Goal: Task Accomplishment & Management: Use online tool/utility

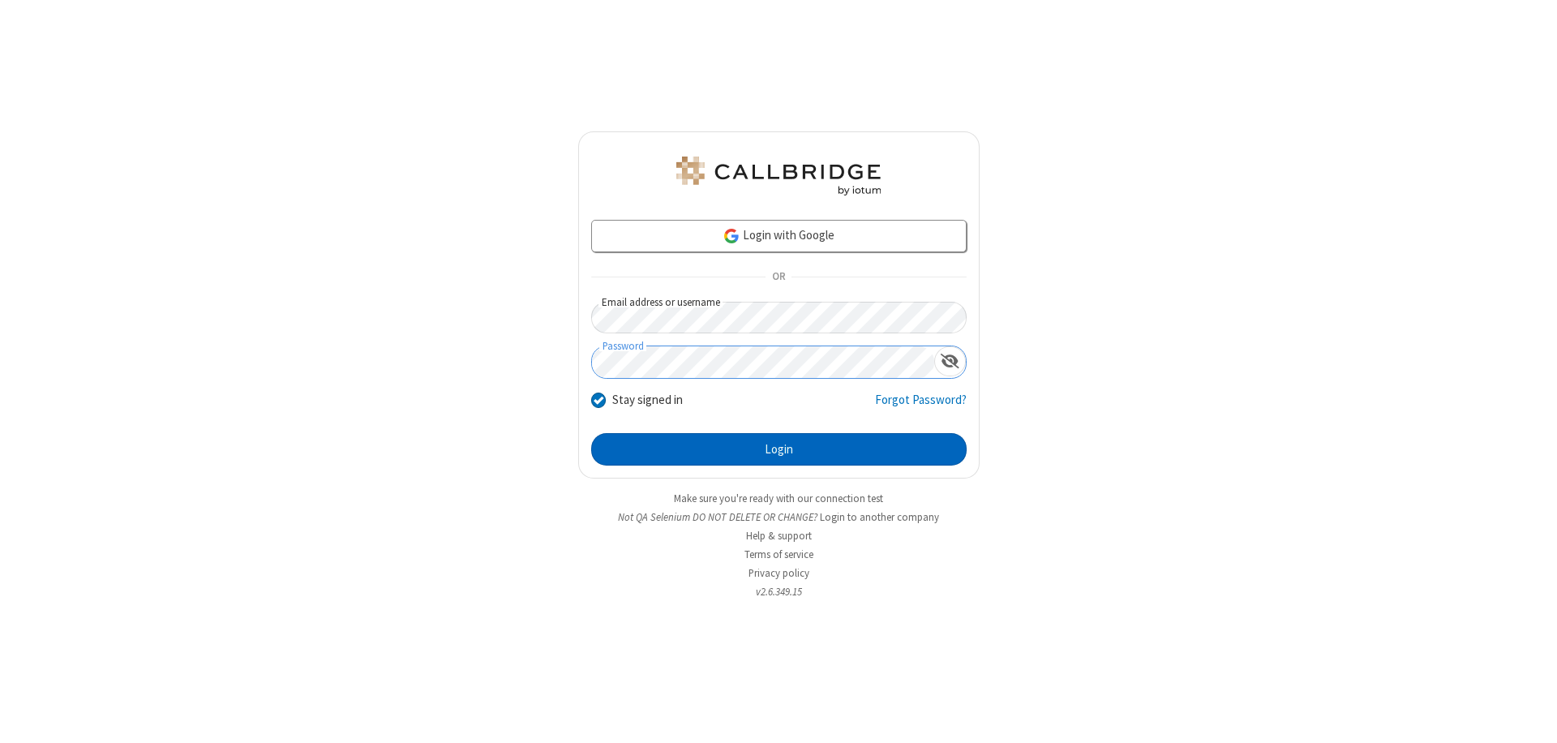
click at [778, 449] on button "Login" at bounding box center [778, 449] width 375 height 32
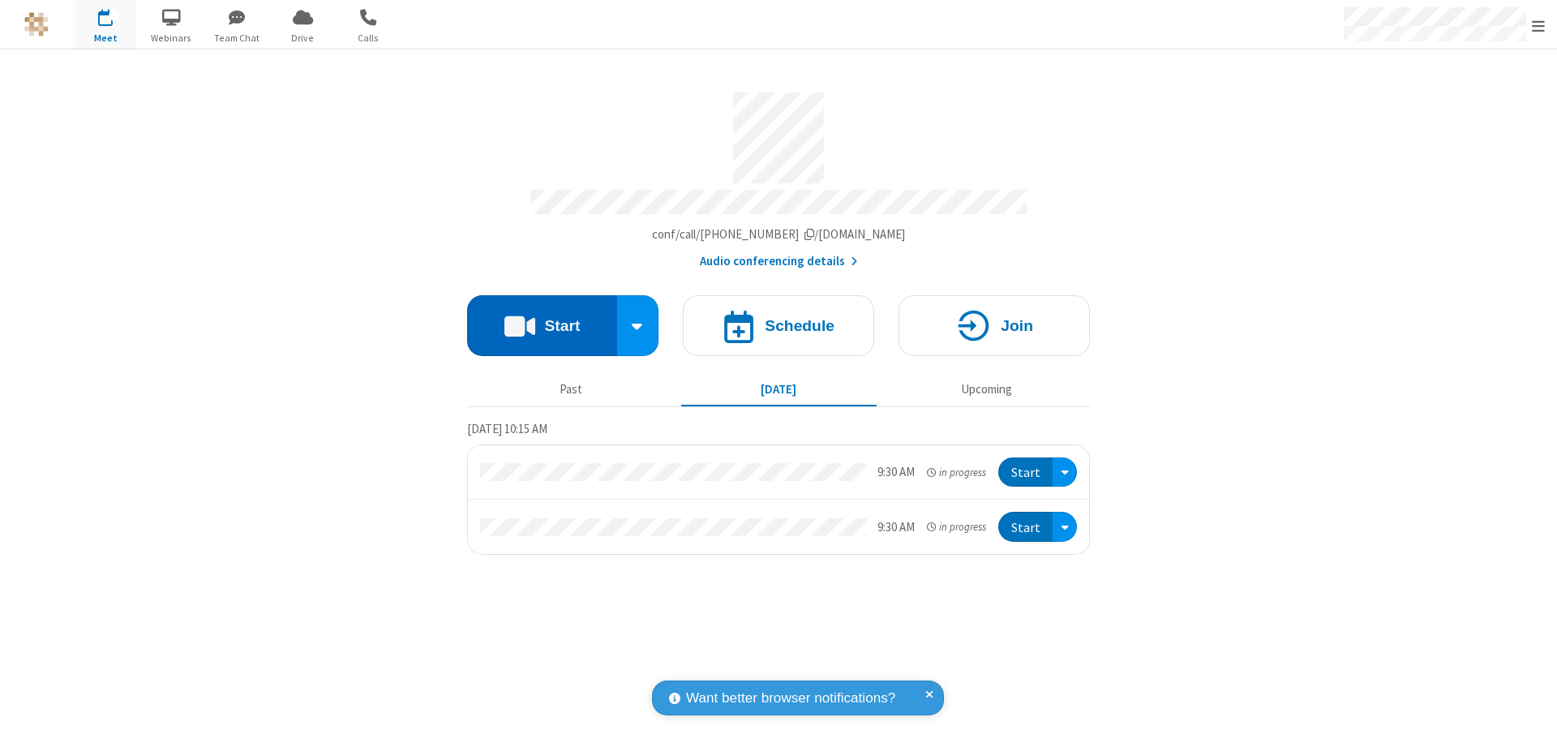
click at [542, 318] on button "Start" at bounding box center [542, 325] width 150 height 61
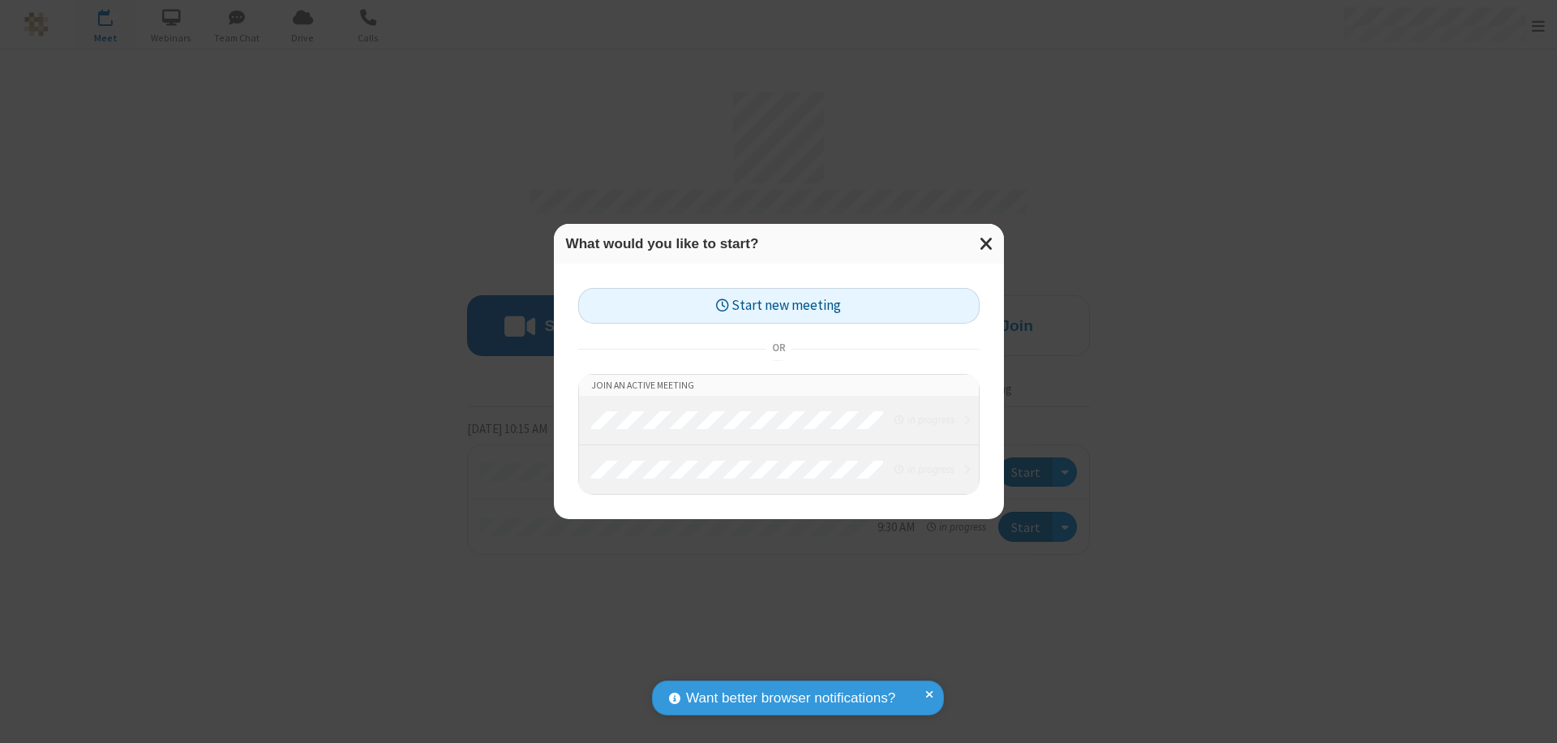
click at [778, 306] on button "Start new meeting" at bounding box center [778, 306] width 401 height 36
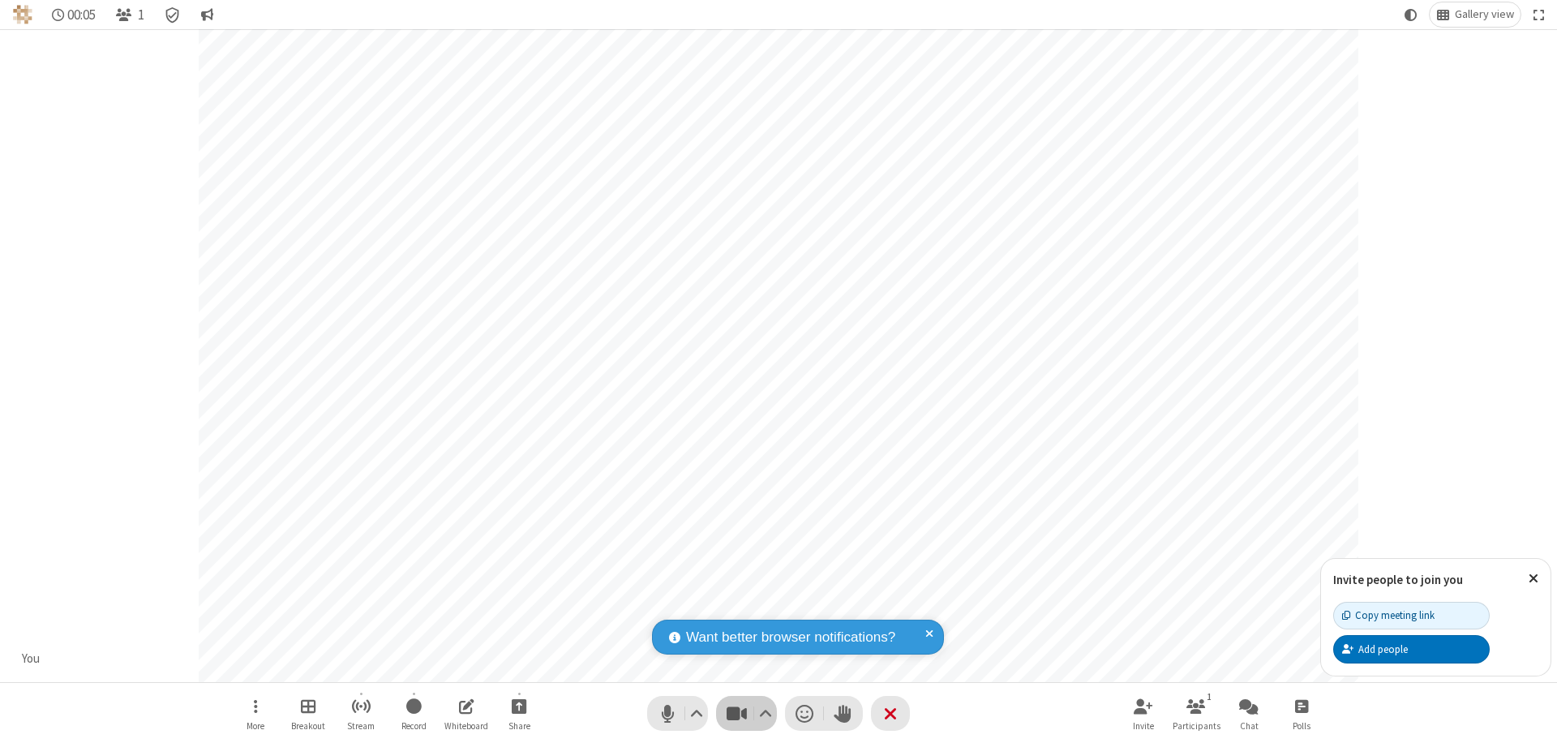
click at [736, 713] on span "Stop video (⌘+Shift+V)" at bounding box center [736, 713] width 24 height 24
click at [736, 713] on span "Start video (⌘+Shift+V)" at bounding box center [736, 713] width 24 height 24
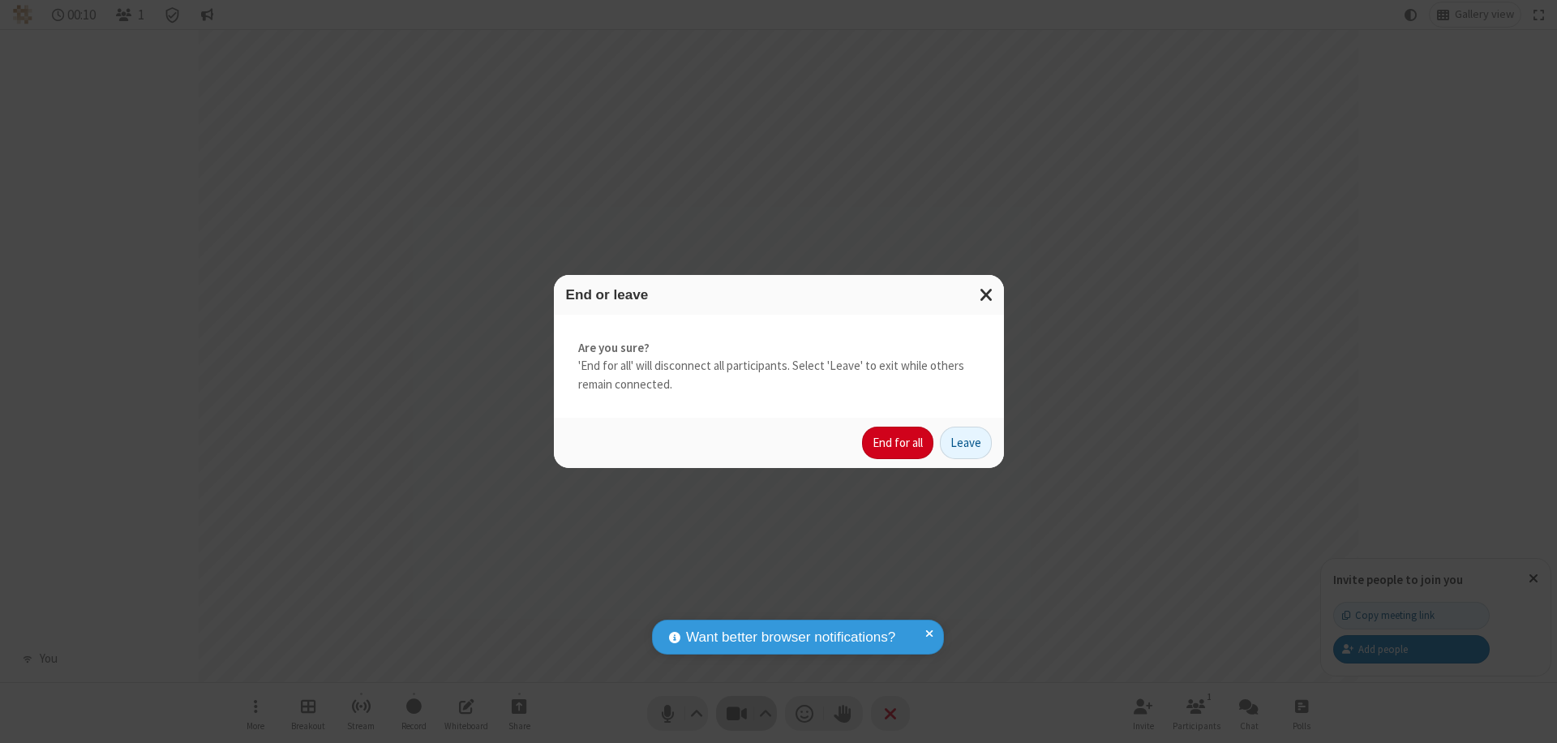
click at [898, 443] on button "End for all" at bounding box center [897, 442] width 71 height 32
